Goal: Information Seeking & Learning: Learn about a topic

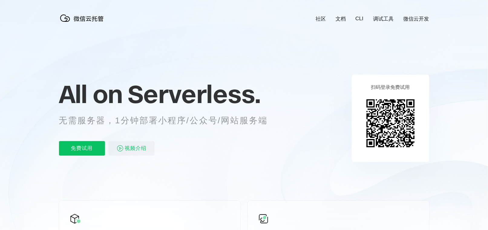
scroll to position [0, 1076]
click at [253, 80] on span "Serverless." at bounding box center [194, 94] width 133 height 30
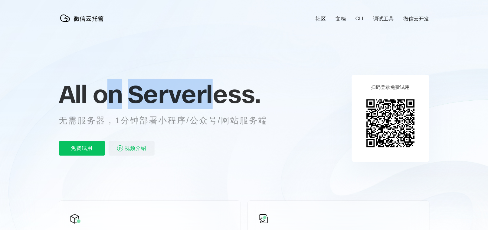
drag, startPoint x: 208, startPoint y: 105, endPoint x: 213, endPoint y: 105, distance: 4.5
click at [213, 105] on p "All on Serverless." at bounding box center [171, 94] width 224 height 27
click at [213, 105] on span "Serverless." at bounding box center [194, 94] width 133 height 30
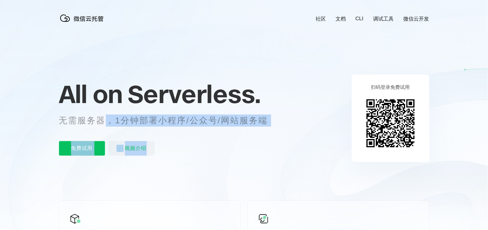
drag, startPoint x: 107, startPoint y: 125, endPoint x: 180, endPoint y: 129, distance: 73.0
click at [180, 129] on div "All on Serverless. 无需服务器，1分钟部署小程序/公众号/网站服务端 免费试用 视频介绍" at bounding box center [171, 118] width 224 height 88
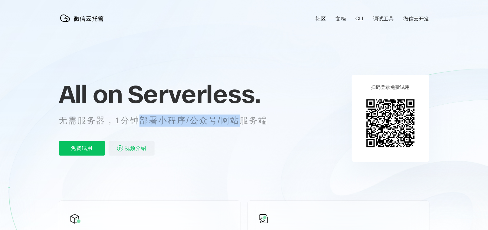
drag, startPoint x: 227, startPoint y: 123, endPoint x: 241, endPoint y: 123, distance: 13.9
click at [241, 123] on p "无需服务器，1分钟部署小程序/公众号/网站服务端" at bounding box center [169, 121] width 220 height 12
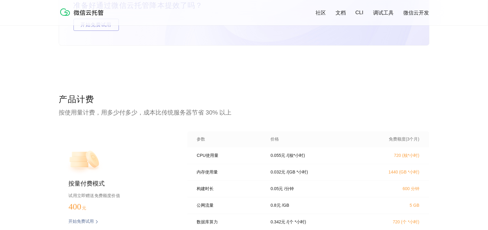
scroll to position [1150, 0]
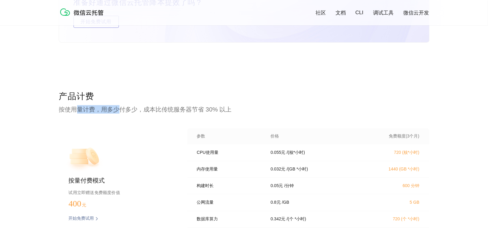
drag, startPoint x: 74, startPoint y: 108, endPoint x: 123, endPoint y: 107, distance: 49.1
click at [123, 107] on p "按使用量计费，用多少付多少，成本比传统服务器节省 30% 以上" at bounding box center [244, 109] width 370 height 8
drag, startPoint x: 206, startPoint y: 106, endPoint x: 210, endPoint y: 106, distance: 3.9
click at [210, 106] on p "按使用量计费，用多少付多少，成本比传统服务器节省 30% 以上" at bounding box center [244, 109] width 370 height 8
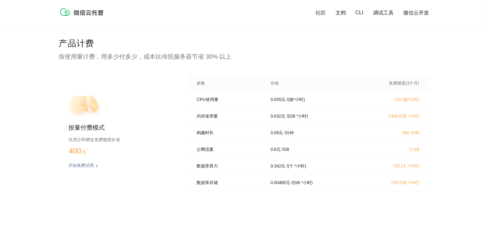
scroll to position [1211, 0]
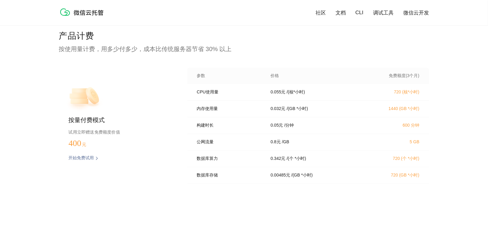
click at [454, 113] on div "产品计费 按使用量计费，用多少付多少，成本比传统服务器节省 30% 以上 按量付费模式 试用立即赠送免费额度价值 400 元 开始免费试用 预估费用 参数 价…" at bounding box center [244, 133] width 488 height 206
drag, startPoint x: 399, startPoint y: 76, endPoint x: 423, endPoint y: 76, distance: 24.2
click at [423, 76] on div "参数 价格 免费额度(3个月)" at bounding box center [308, 76] width 242 height 16
click at [413, 95] on p "720 (核*小时)" at bounding box center [392, 92] width 53 height 5
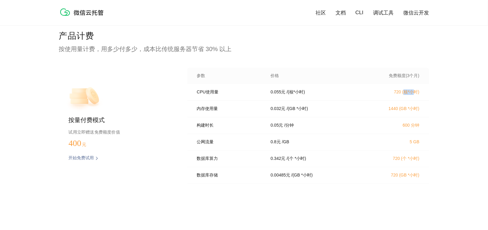
click at [413, 95] on p "720 (核*小时)" at bounding box center [392, 92] width 53 height 5
drag, startPoint x: 205, startPoint y: 94, endPoint x: 209, endPoint y: 94, distance: 3.9
click at [209, 94] on p "CPU使用量" at bounding box center [229, 92] width 65 height 5
drag, startPoint x: 294, startPoint y: 93, endPoint x: 300, endPoint y: 93, distance: 5.7
click at [300, 93] on div "0.055 元 / (核*小时)" at bounding box center [315, 92] width 102 height 5
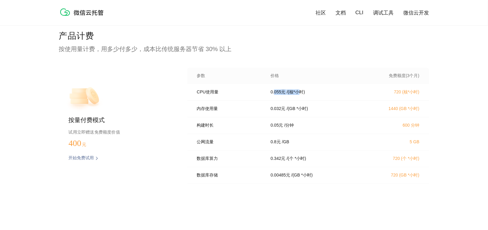
click at [300, 93] on p "/ (核*小时)" at bounding box center [296, 92] width 18 height 5
drag, startPoint x: 108, startPoint y: 131, endPoint x: 113, endPoint y: 131, distance: 5.1
click at [113, 131] on p "试用立即赠送免费额度价值" at bounding box center [118, 132] width 99 height 8
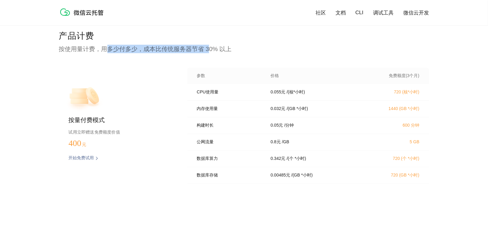
drag, startPoint x: 131, startPoint y: 50, endPoint x: 210, endPoint y: 50, distance: 78.7
click at [210, 50] on p "按使用量计费，用多少付多少，成本比传统服务器节省 30% 以上" at bounding box center [244, 49] width 370 height 8
click at [215, 51] on p "按使用量计费，用多少付多少，成本比传统服务器节省 30% 以上" at bounding box center [244, 49] width 370 height 8
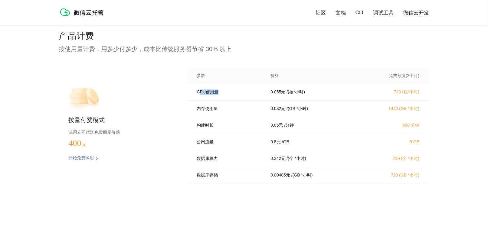
drag, startPoint x: 205, startPoint y: 95, endPoint x: 216, endPoint y: 95, distance: 11.5
click at [216, 95] on p "CPU使用量" at bounding box center [229, 92] width 65 height 5
click at [305, 94] on p "/ (核*小时)" at bounding box center [296, 92] width 18 height 5
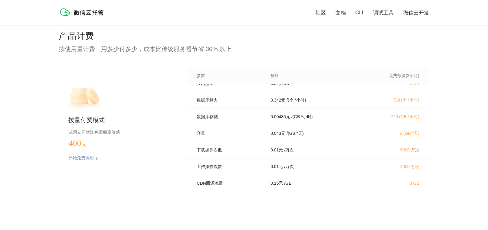
scroll to position [87, 0]
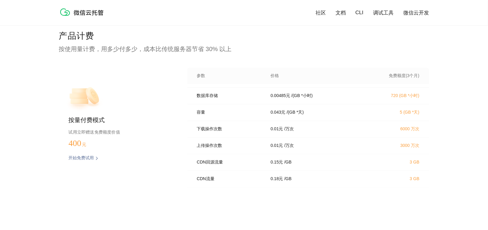
click at [461, 138] on div "产品计费 按使用量计费，用多少付多少，成本比传统服务器节省 30% 以上 按量付费模式 试用立即赠送免费额度价值 400 元 开始免费试用 预估费用 参数 价…" at bounding box center [244, 133] width 488 height 206
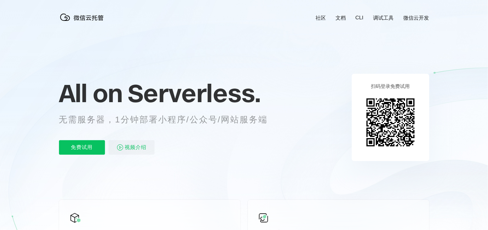
scroll to position [0, 0]
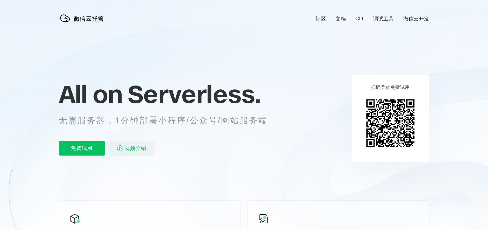
click at [420, 19] on link "微信云开发" at bounding box center [417, 18] width 26 height 7
